Goal: Task Accomplishment & Management: Manage account settings

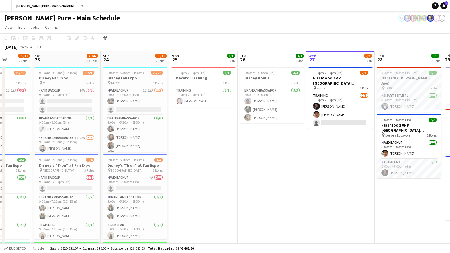
scroll to position [0, 173]
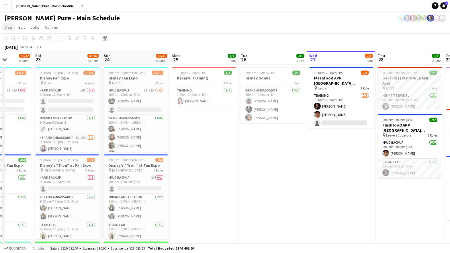
click at [9, 27] on span "View" at bounding box center [9, 27] width 8 height 5
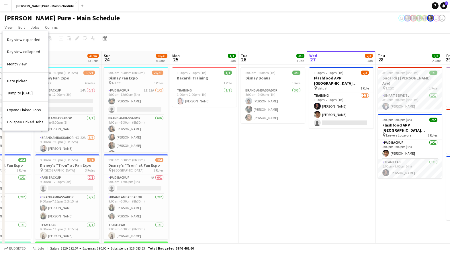
click at [8, 9] on button "Menu" at bounding box center [5, 5] width 11 height 11
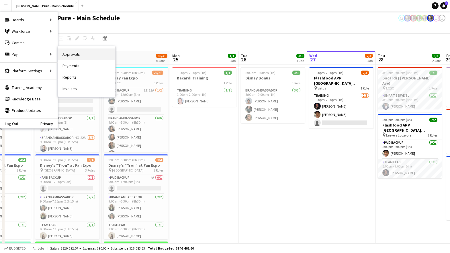
click at [70, 55] on link "Approvals" at bounding box center [86, 53] width 57 height 11
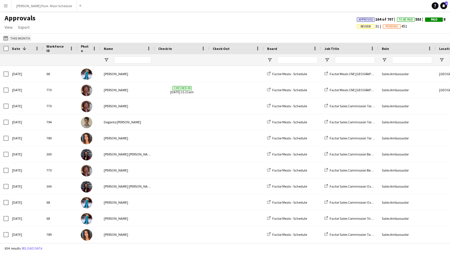
click at [17, 38] on button "This Month This Month" at bounding box center [16, 38] width 29 height 7
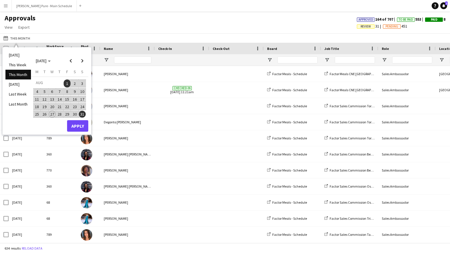
click at [36, 108] on span "18" at bounding box center [37, 106] width 7 height 7
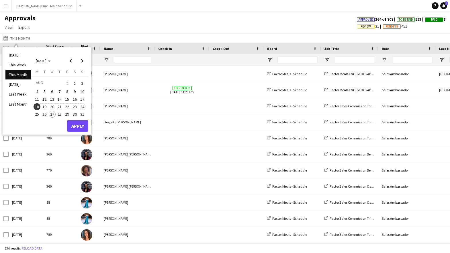
click at [82, 107] on span "24" at bounding box center [82, 106] width 7 height 7
click at [75, 128] on button "Apply" at bounding box center [77, 125] width 21 height 11
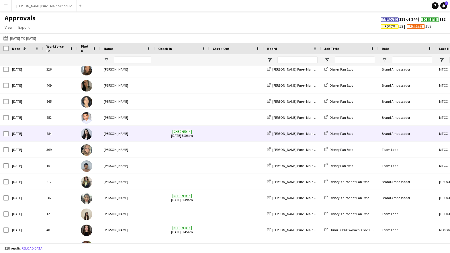
scroll to position [219, 0]
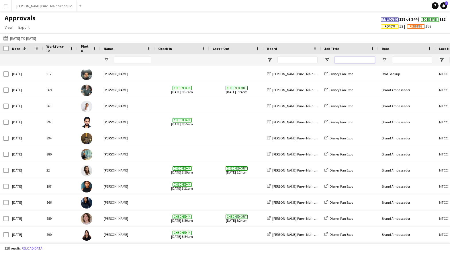
click at [346, 60] on input "Job Title Filter Input" at bounding box center [355, 59] width 40 height 7
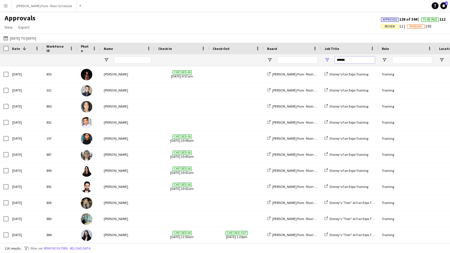
type input "******"
